Goal: Transaction & Acquisition: Purchase product/service

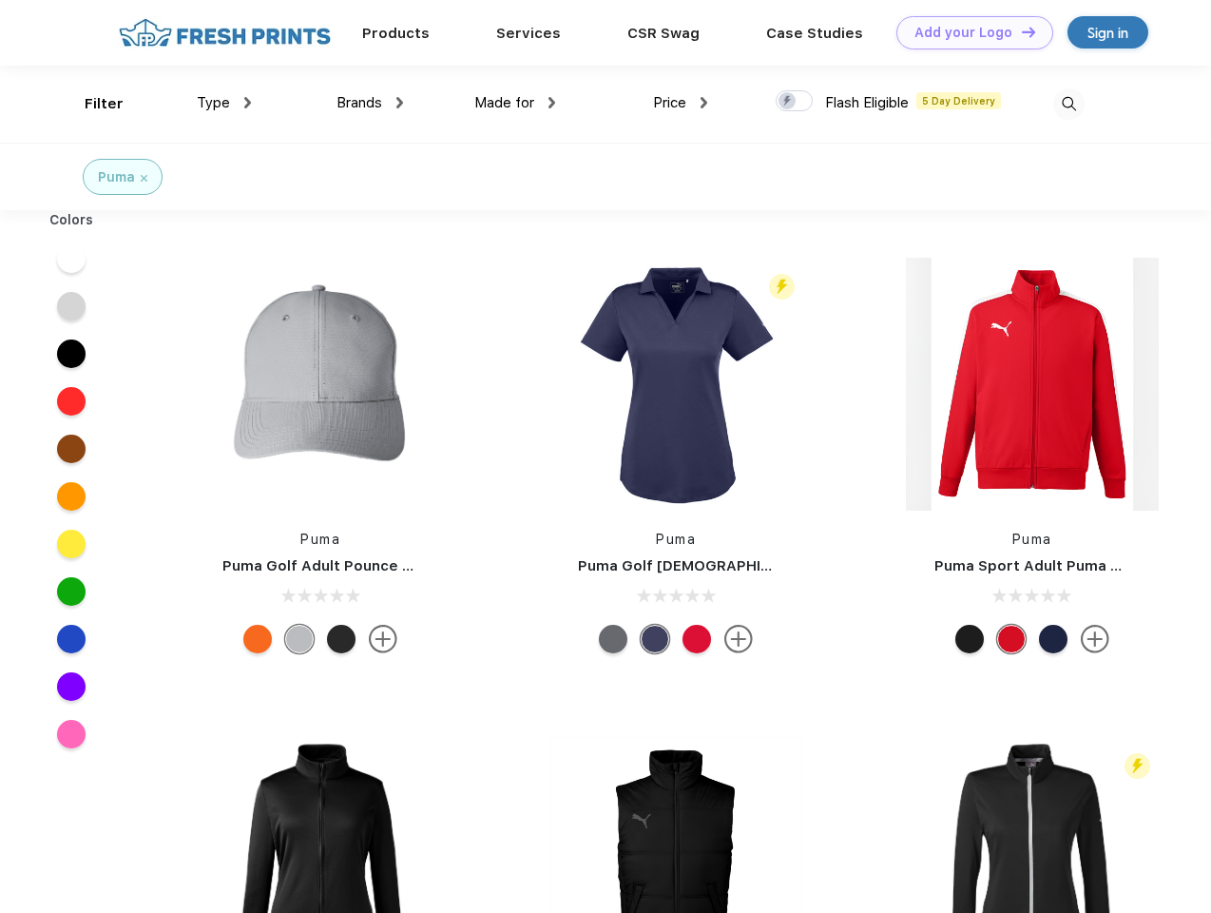
click at [968, 32] on link "Add your Logo Design Tool" at bounding box center [975, 32] width 157 height 33
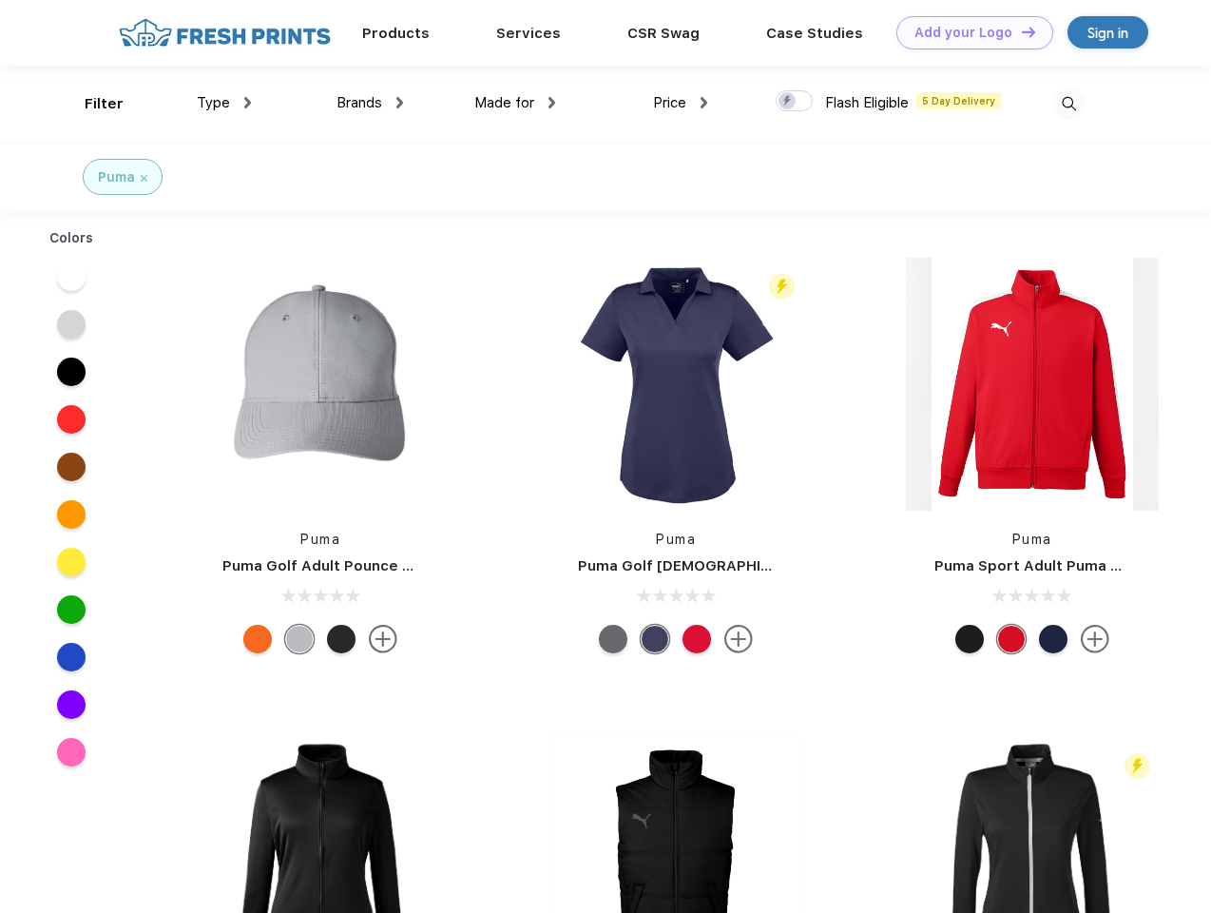
click at [0, 0] on div "Design Tool" at bounding box center [0, 0] width 0 height 0
click at [1020, 31] on link "Add your Logo Design Tool" at bounding box center [975, 32] width 157 height 33
click at [91, 104] on div "Filter" at bounding box center [104, 104] width 39 height 22
click at [224, 103] on span "Type" at bounding box center [213, 102] width 33 height 17
click at [370, 103] on span "Brands" at bounding box center [360, 102] width 46 height 17
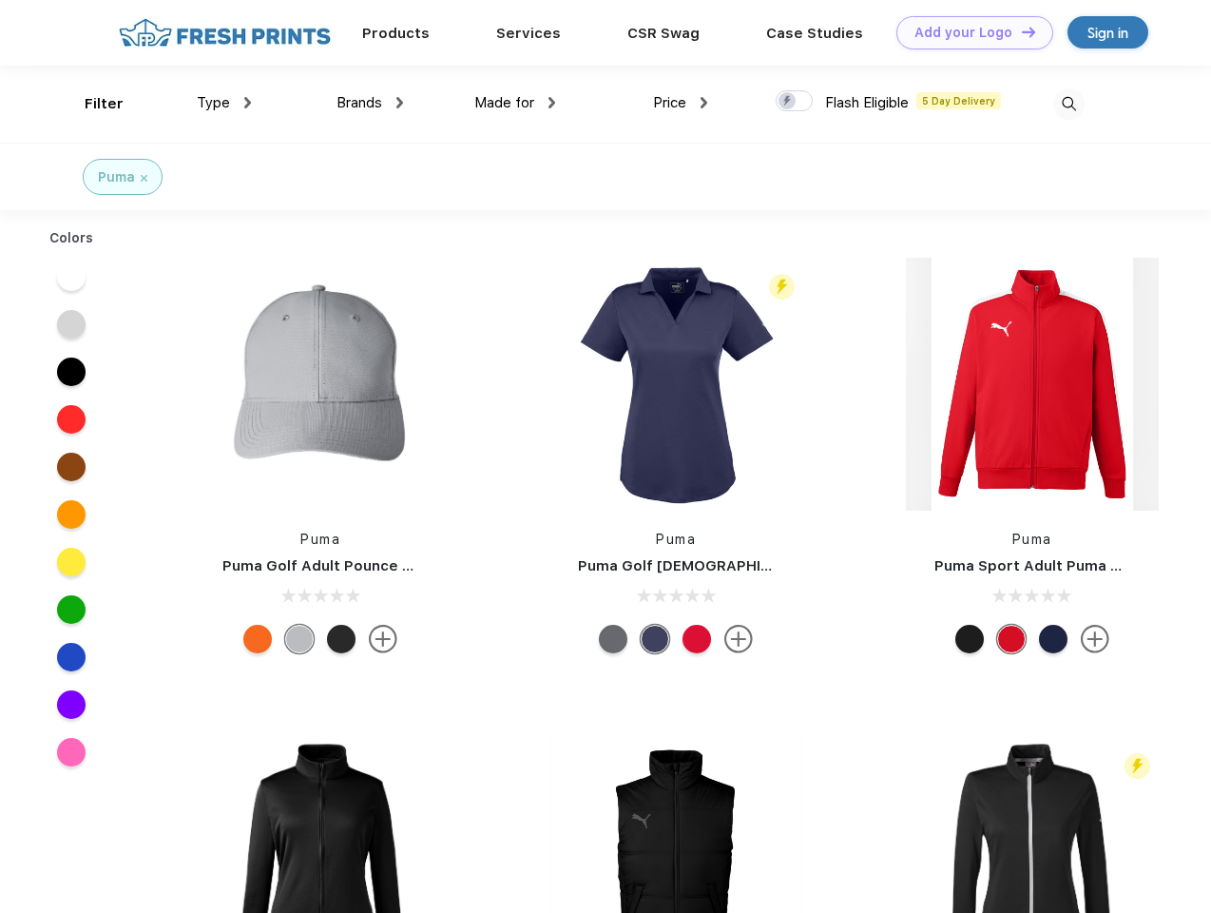
click at [515, 103] on span "Made for" at bounding box center [504, 102] width 60 height 17
click at [681, 103] on span "Price" at bounding box center [669, 102] width 33 height 17
click at [795, 102] on div at bounding box center [794, 100] width 37 height 21
click at [788, 102] on input "checkbox" at bounding box center [782, 95] width 12 height 12
click at [1069, 104] on img at bounding box center [1068, 103] width 31 height 31
